Goal: Information Seeking & Learning: Learn about a topic

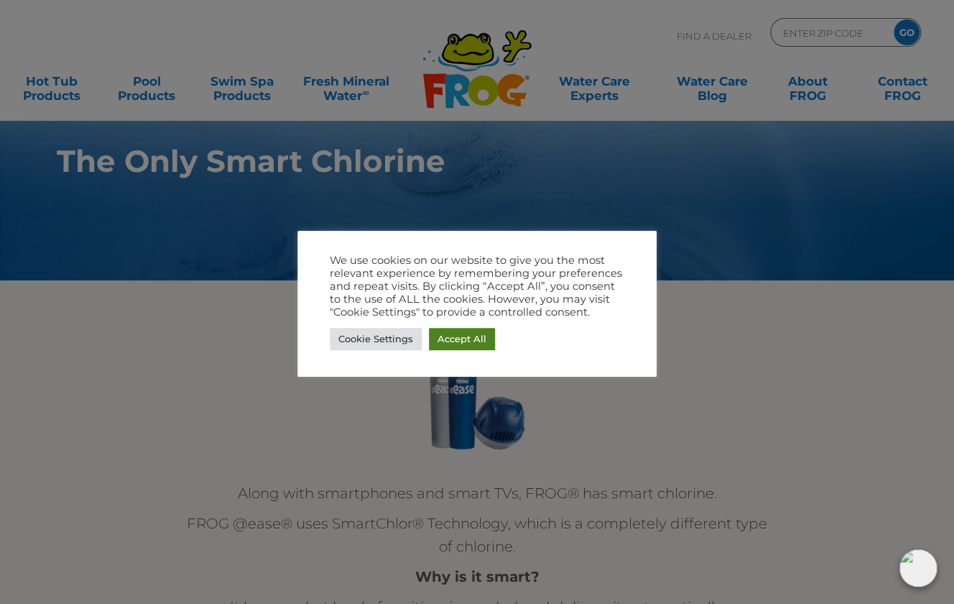
click at [457, 335] on link "Accept All" at bounding box center [462, 339] width 66 height 22
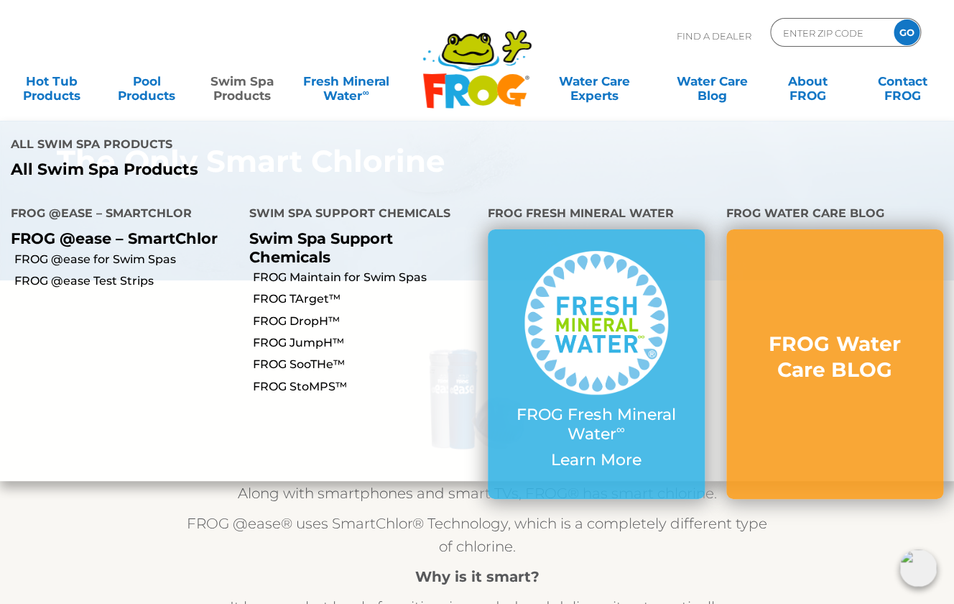
click at [236, 87] on link "Swim Spa Products" at bounding box center [242, 81] width 74 height 29
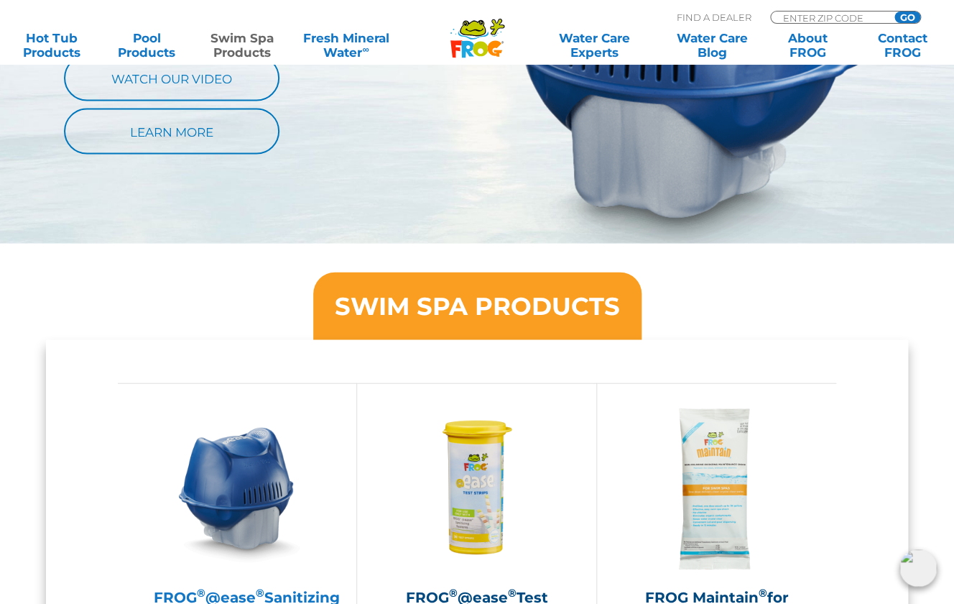
scroll to position [1320, 0]
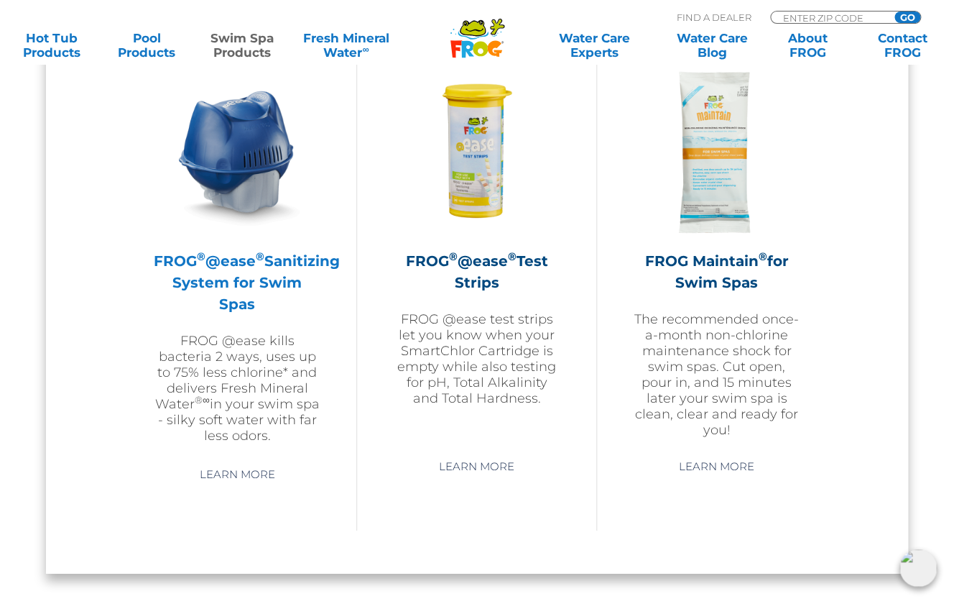
click at [224, 282] on h2 "FROG ® @ease ® Sanitizing System for Swim Spas" at bounding box center [237, 282] width 167 height 65
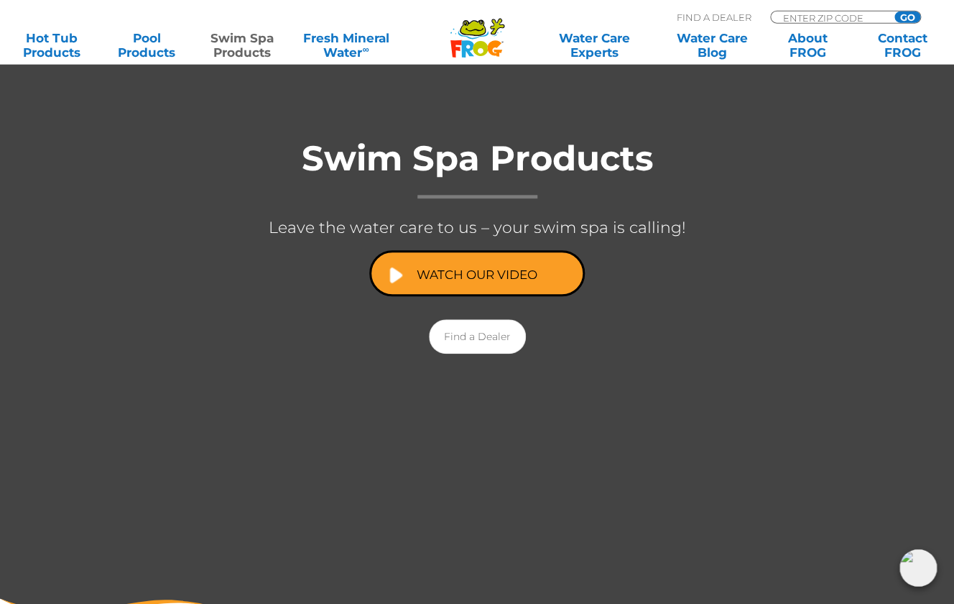
scroll to position [336, 0]
